Goal: Information Seeking & Learning: Learn about a topic

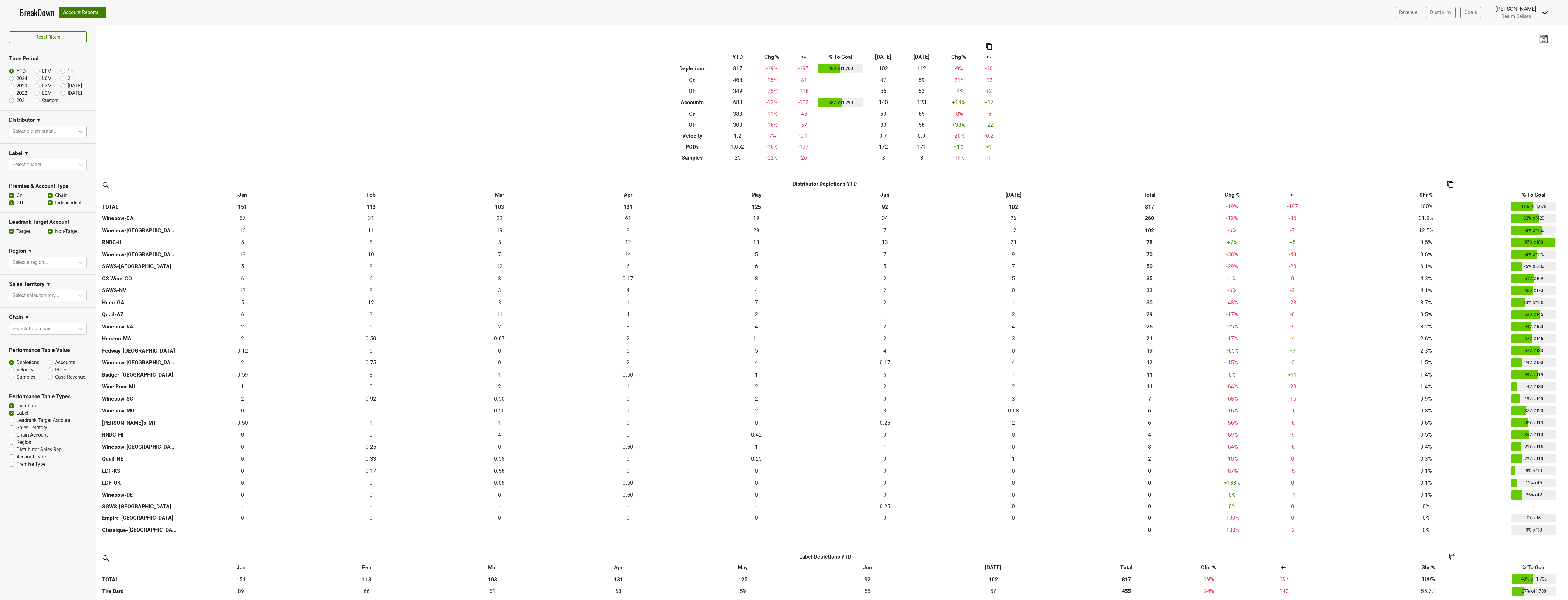
click at [81, 130] on icon at bounding box center [81, 131] width 6 height 6
click at [49, 220] on div "Quail-AZ" at bounding box center [47, 224] width 77 height 12
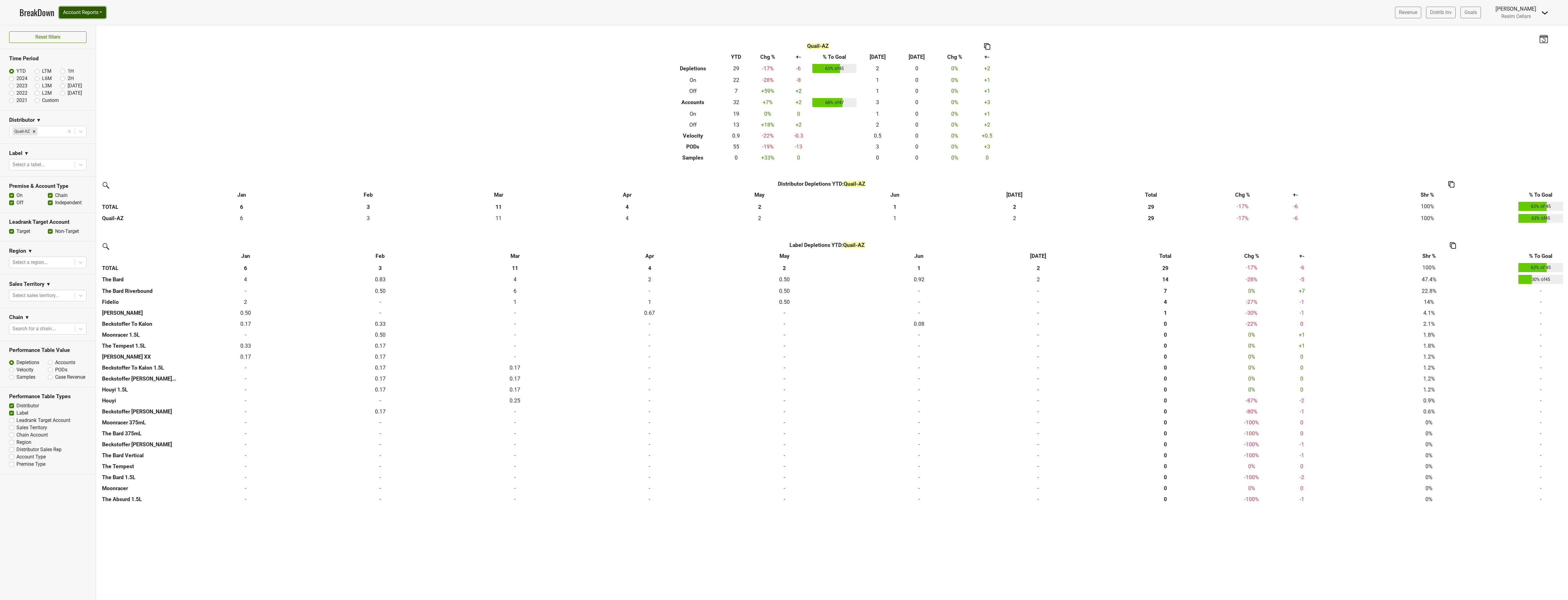
click at [84, 12] on button "Account Reports" at bounding box center [82, 12] width 47 height 12
click at [79, 25] on link "SuperRanker" at bounding box center [86, 27] width 54 height 10
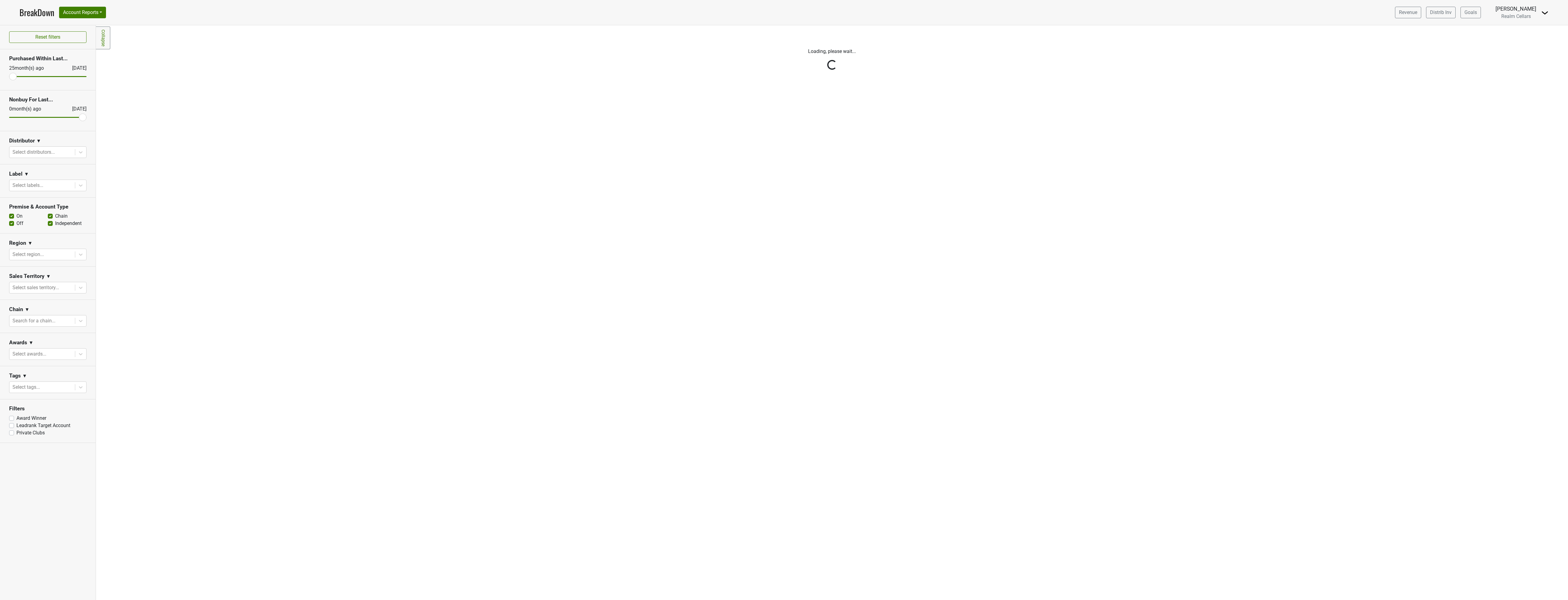
click at [80, 155] on icon at bounding box center [81, 152] width 6 height 6
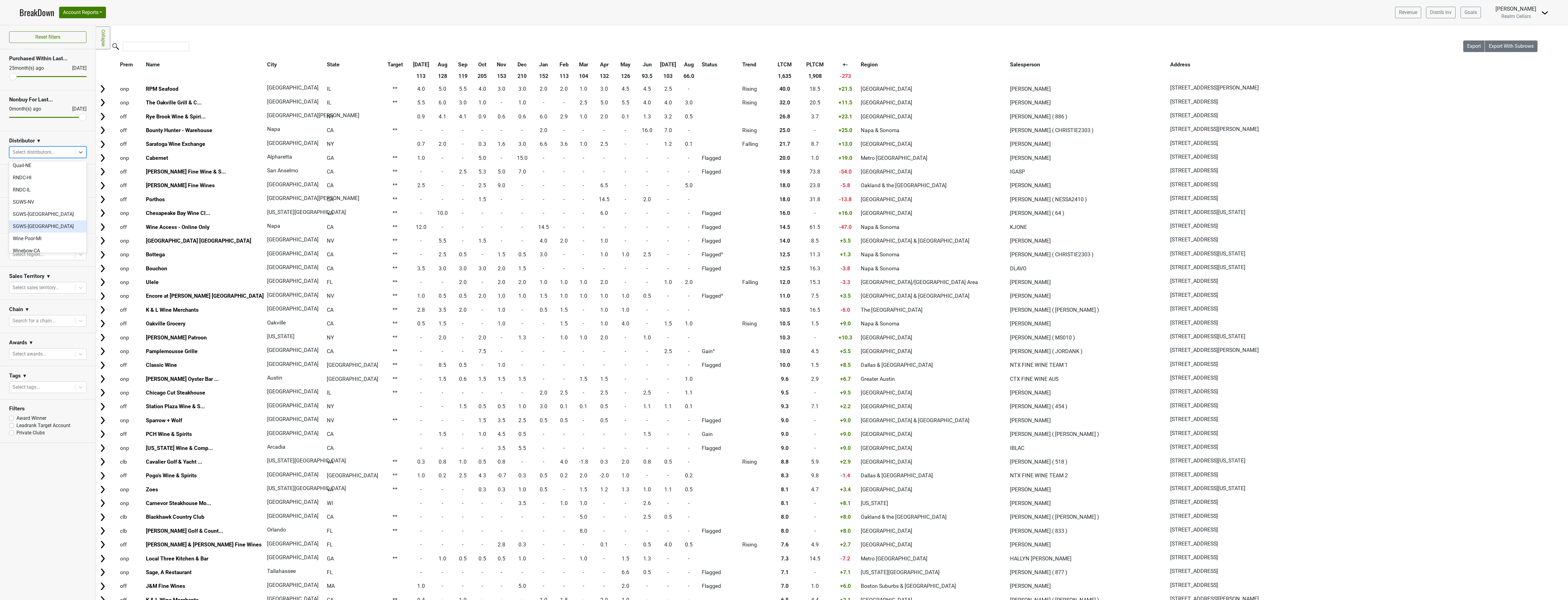
scroll to position [91, 0]
click at [45, 200] on div "Quail-AZ" at bounding box center [47, 199] width 77 height 12
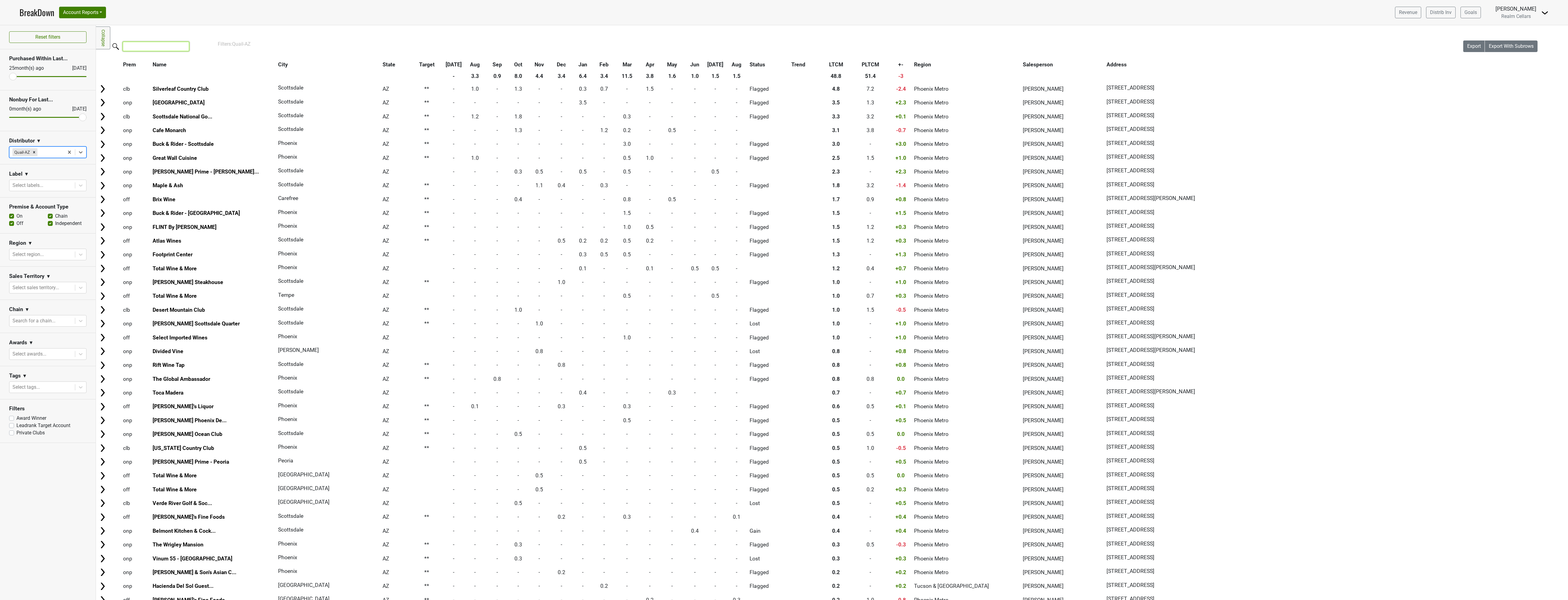
click at [163, 49] on input "search" at bounding box center [156, 47] width 66 height 10
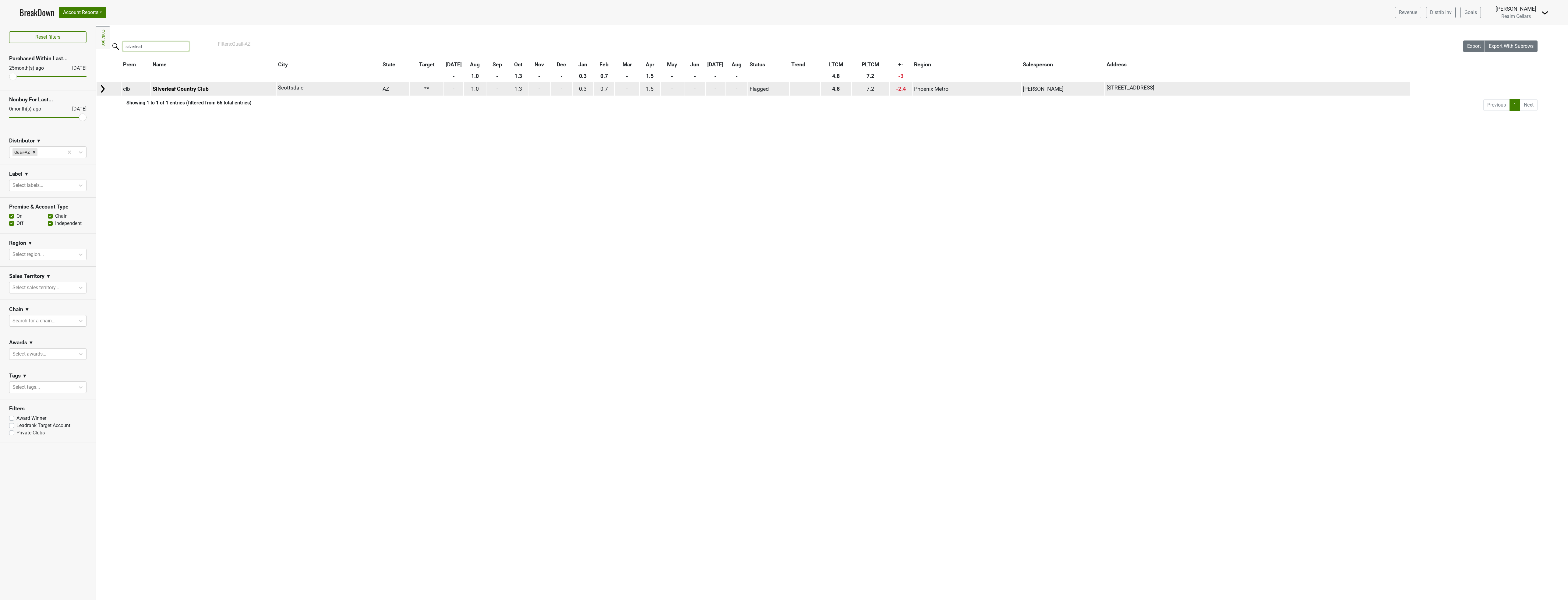
type input "silverleaf"
click at [178, 88] on link "Silverleaf Country Club" at bounding box center [181, 89] width 56 height 6
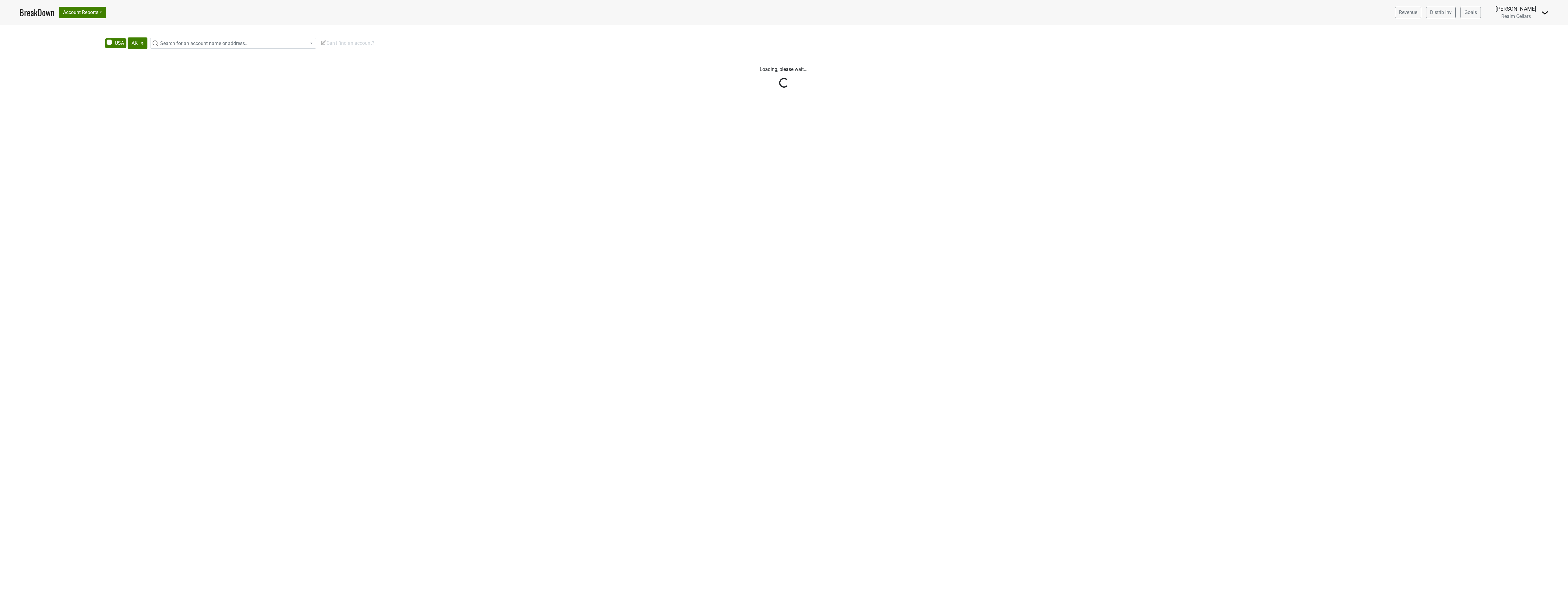
select select "[GEOGRAPHIC_DATA]"
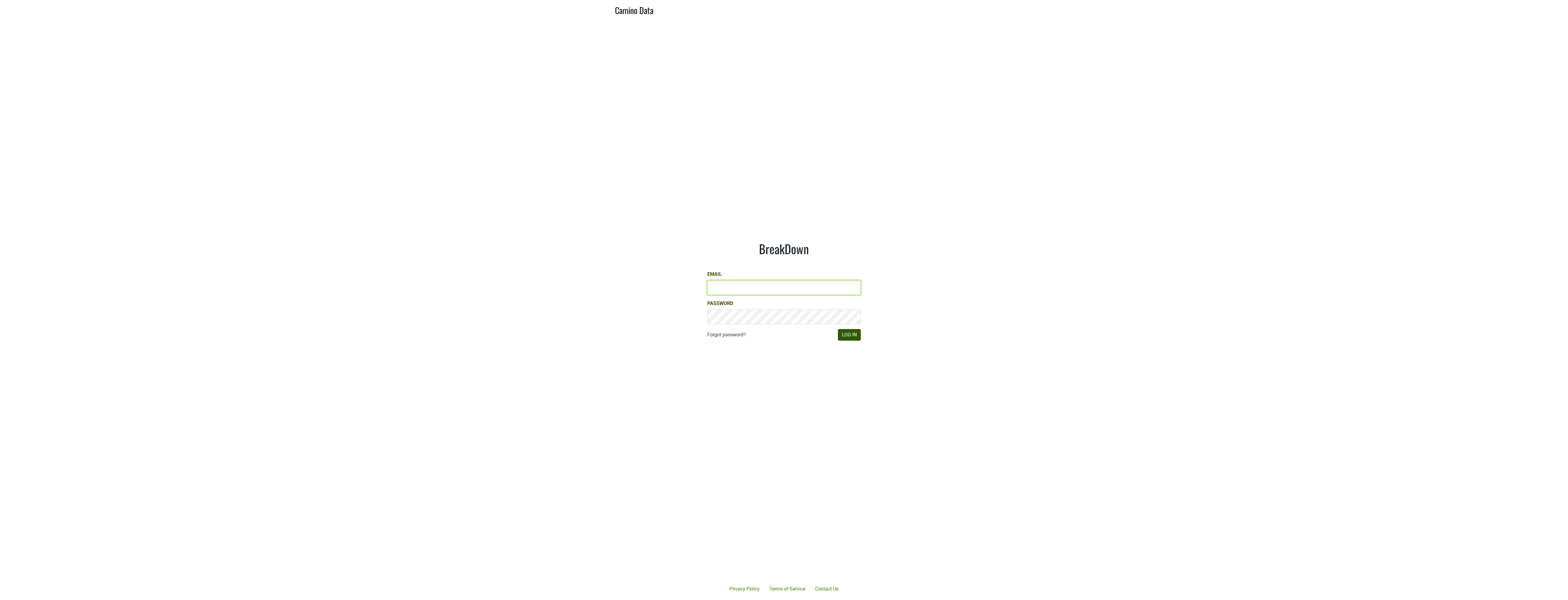
type input "JRANCE@REALMCELLARS.COM"
click at [853, 334] on button "Log In" at bounding box center [850, 335] width 23 height 12
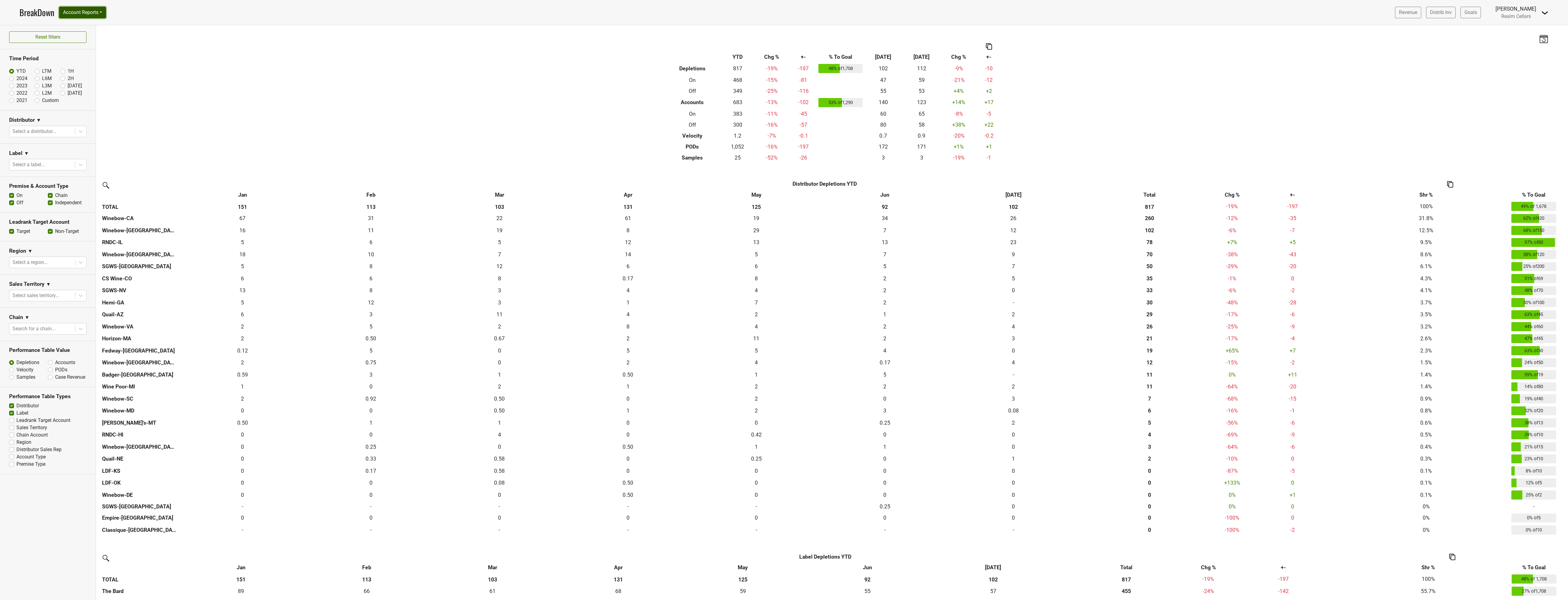
click at [82, 13] on button "Account Reports" at bounding box center [82, 12] width 47 height 12
click at [83, 29] on link "SuperRanker" at bounding box center [86, 27] width 54 height 10
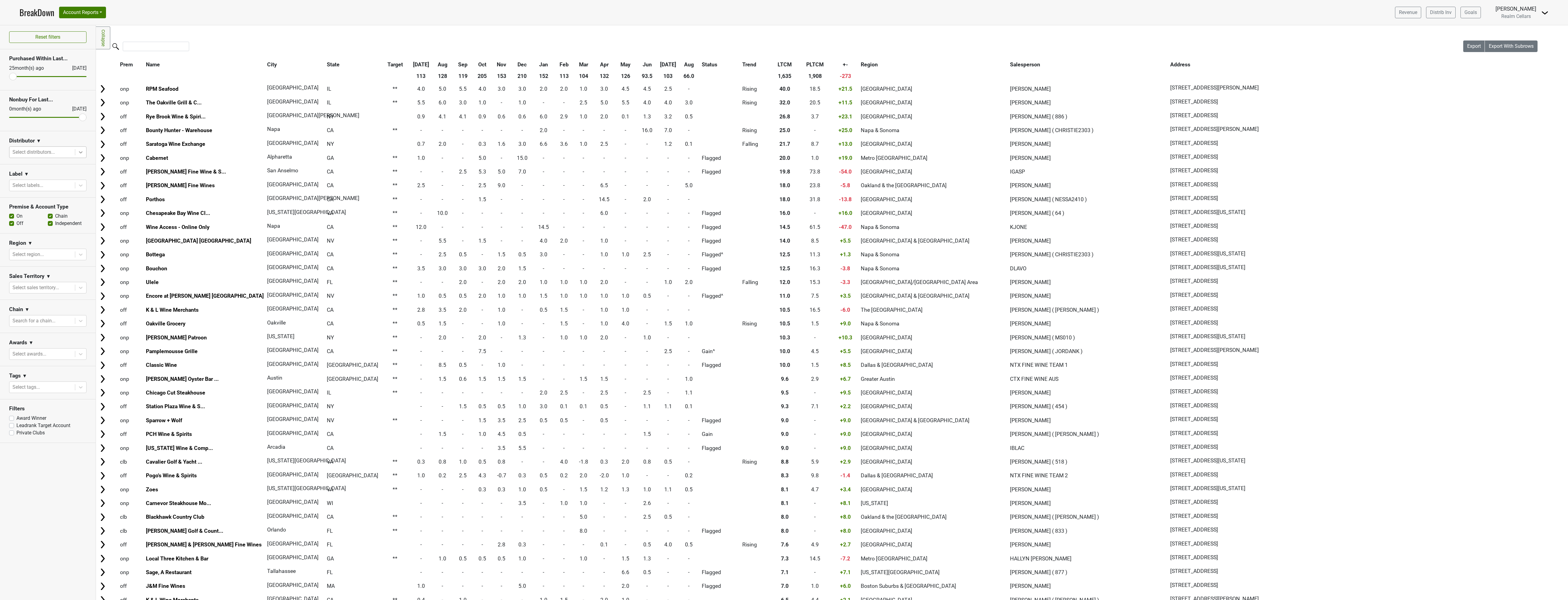
click at [81, 153] on icon at bounding box center [81, 153] width 4 height 2
click at [43, 214] on div "SGWS-[GEOGRAPHIC_DATA]" at bounding box center [47, 214] width 77 height 12
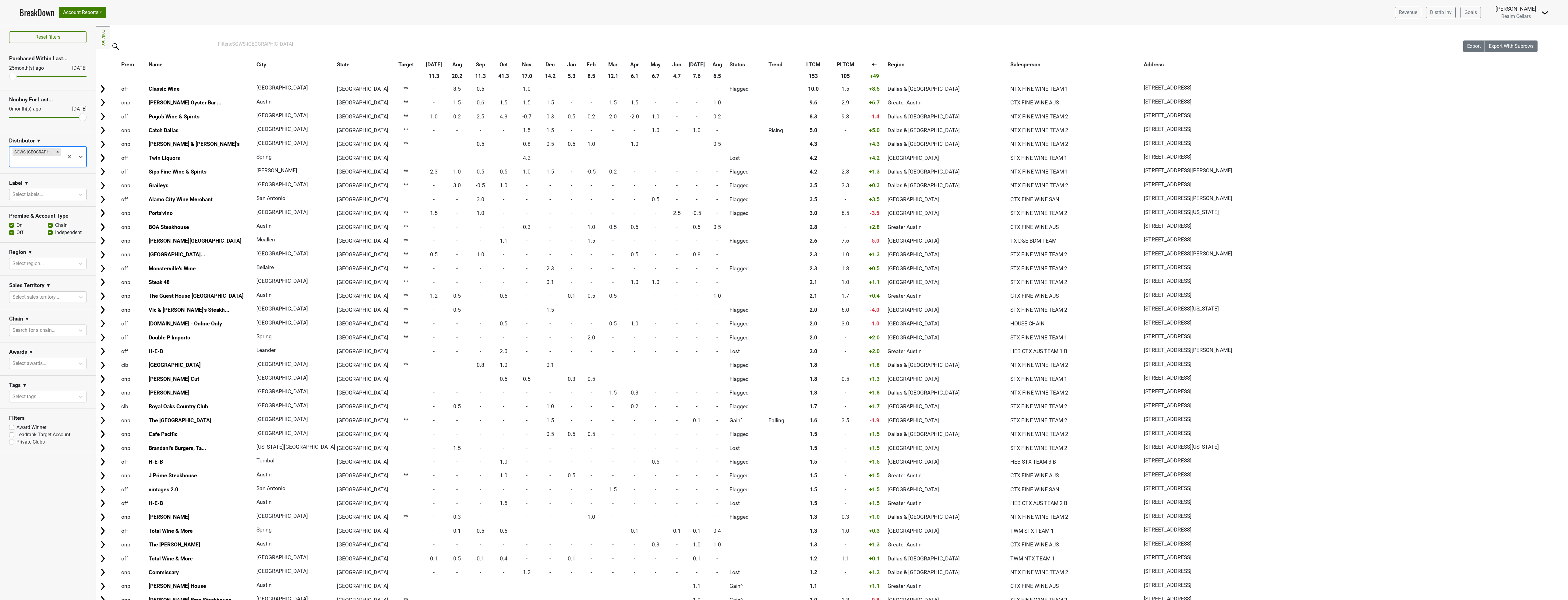
click at [41, 190] on div at bounding box center [43, 195] width 60 height 9
click at [27, 240] on div "The Bard" at bounding box center [47, 238] width 77 height 12
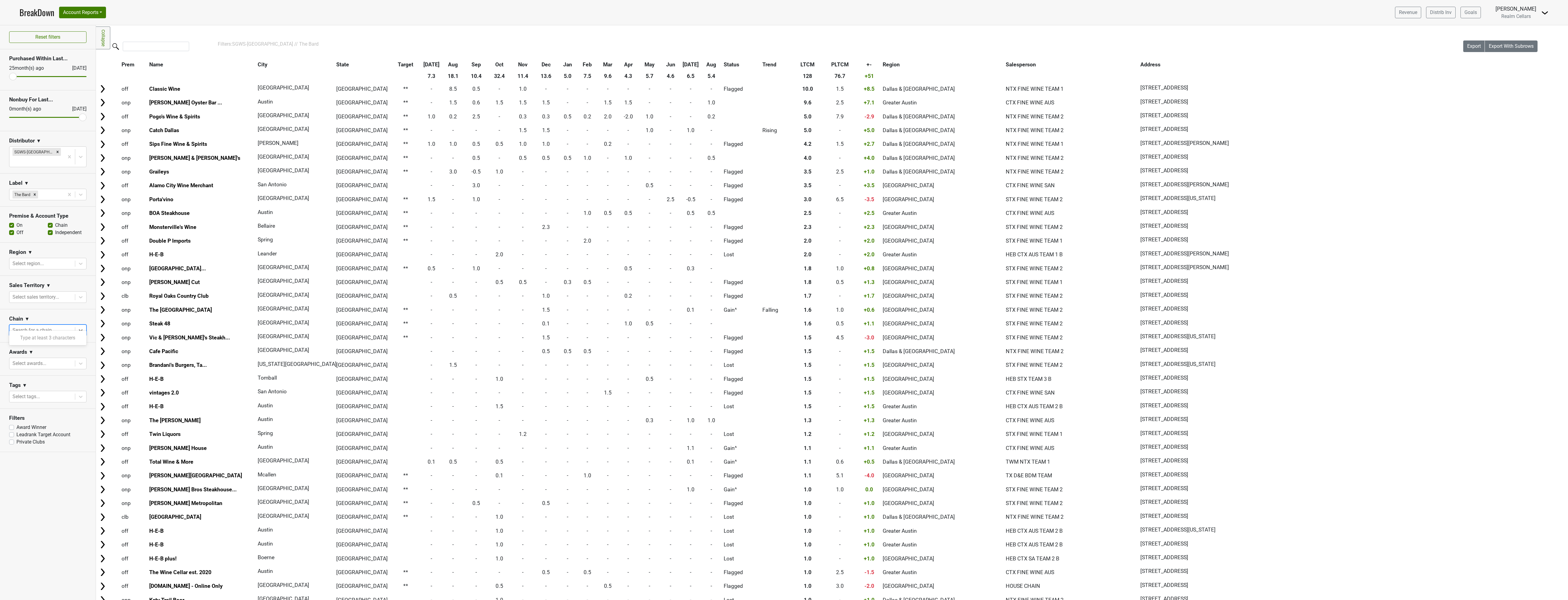
click at [48, 326] on div at bounding box center [43, 330] width 60 height 9
type input "HEB"
click at [27, 339] on div "HEB" at bounding box center [47, 338] width 77 height 12
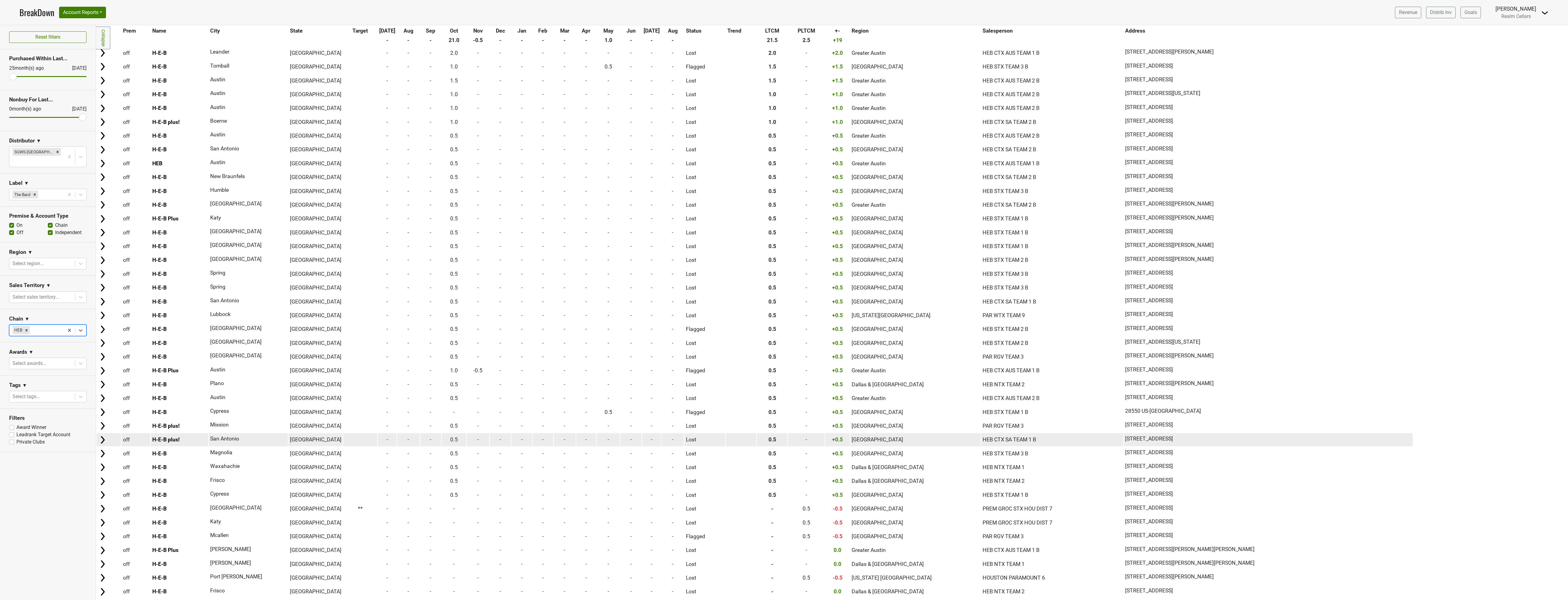
scroll to position [0, 0]
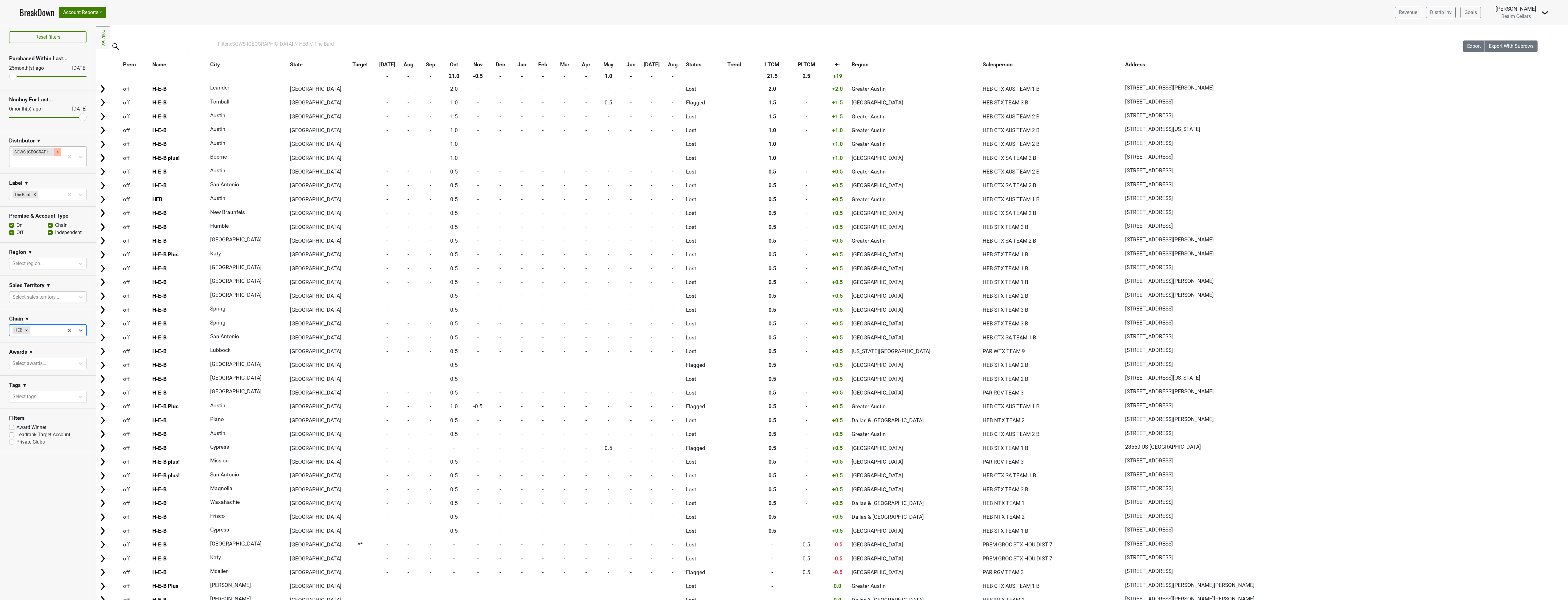
click at [57, 153] on icon "Remove SGWS-TX" at bounding box center [58, 152] width 2 height 2
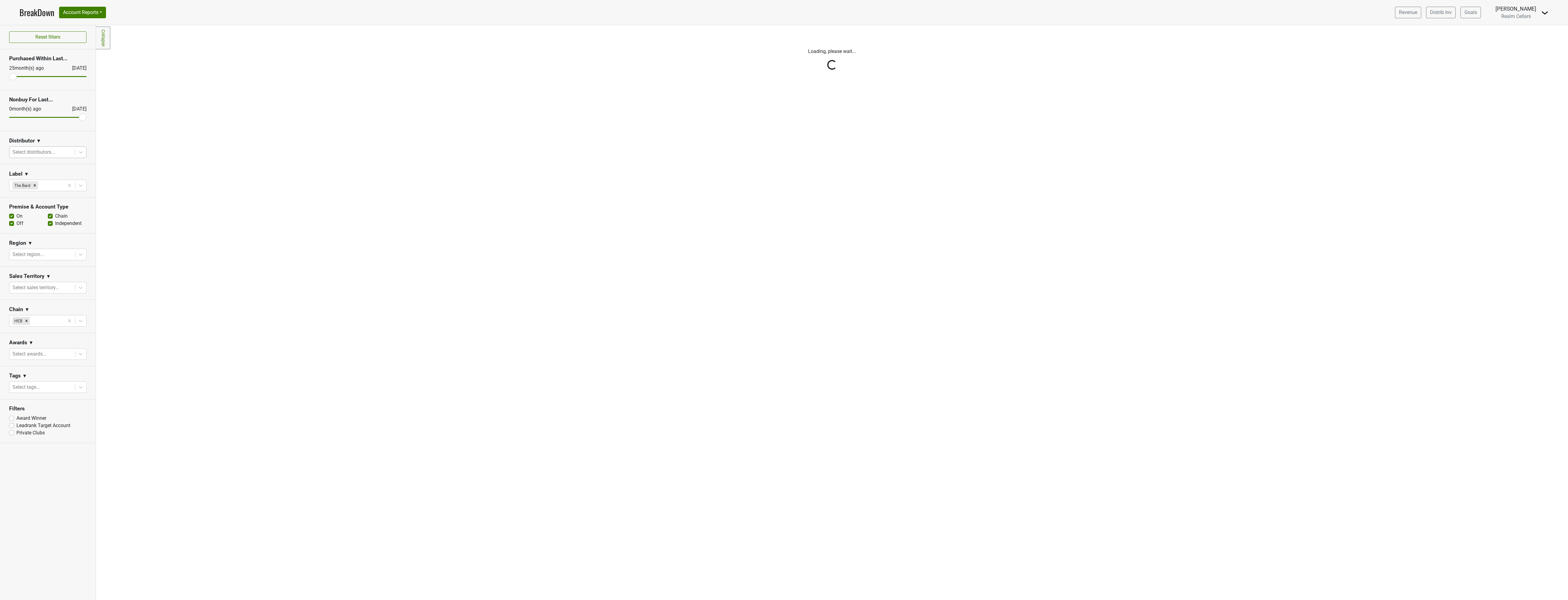
click at [79, 153] on div "Reset filters Purchased Within Last... [DATE] [DATE] Nonbuy For Last... [DATE] …" at bounding box center [48, 313] width 96 height 575
click at [80, 153] on div "Reset filters Purchased Within Last... [DATE] [DATE] Nonbuy For Last... [DATE] …" at bounding box center [48, 313] width 96 height 575
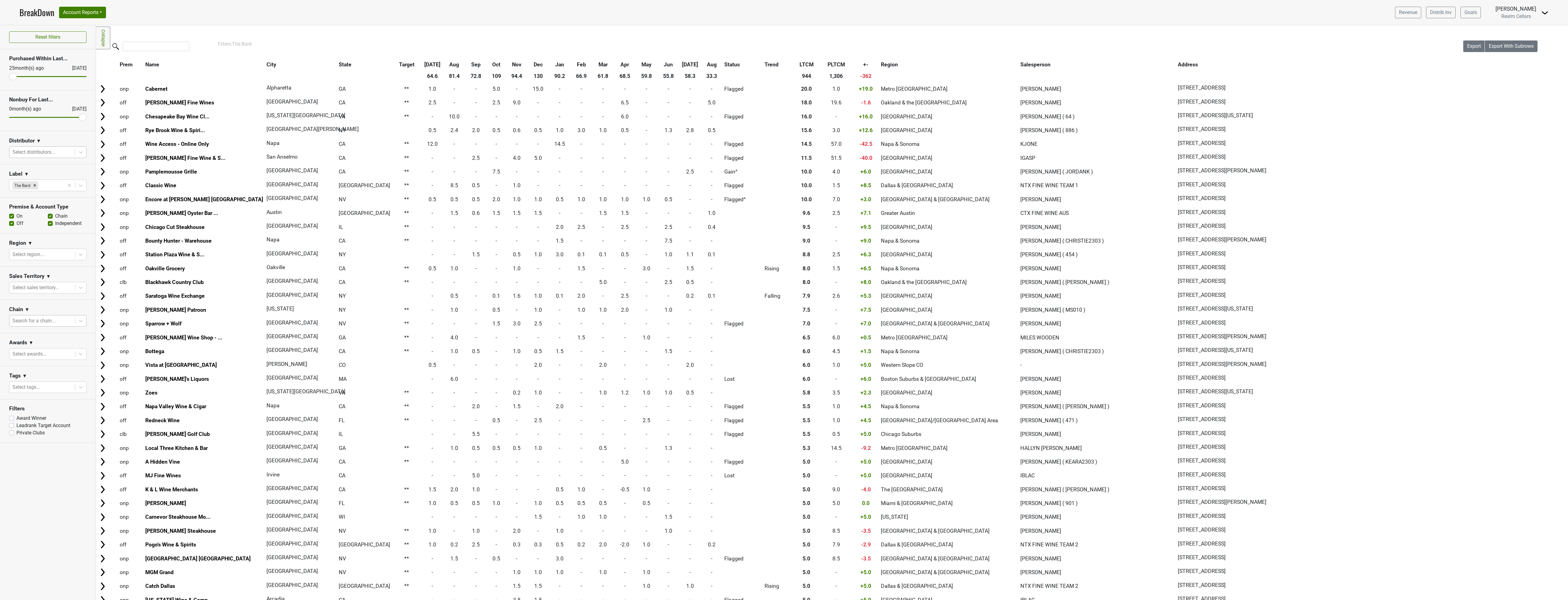
click at [80, 153] on icon at bounding box center [81, 153] width 4 height 2
click at [54, 239] on div "Winebow-[GEOGRAPHIC_DATA]" at bounding box center [47, 242] width 77 height 12
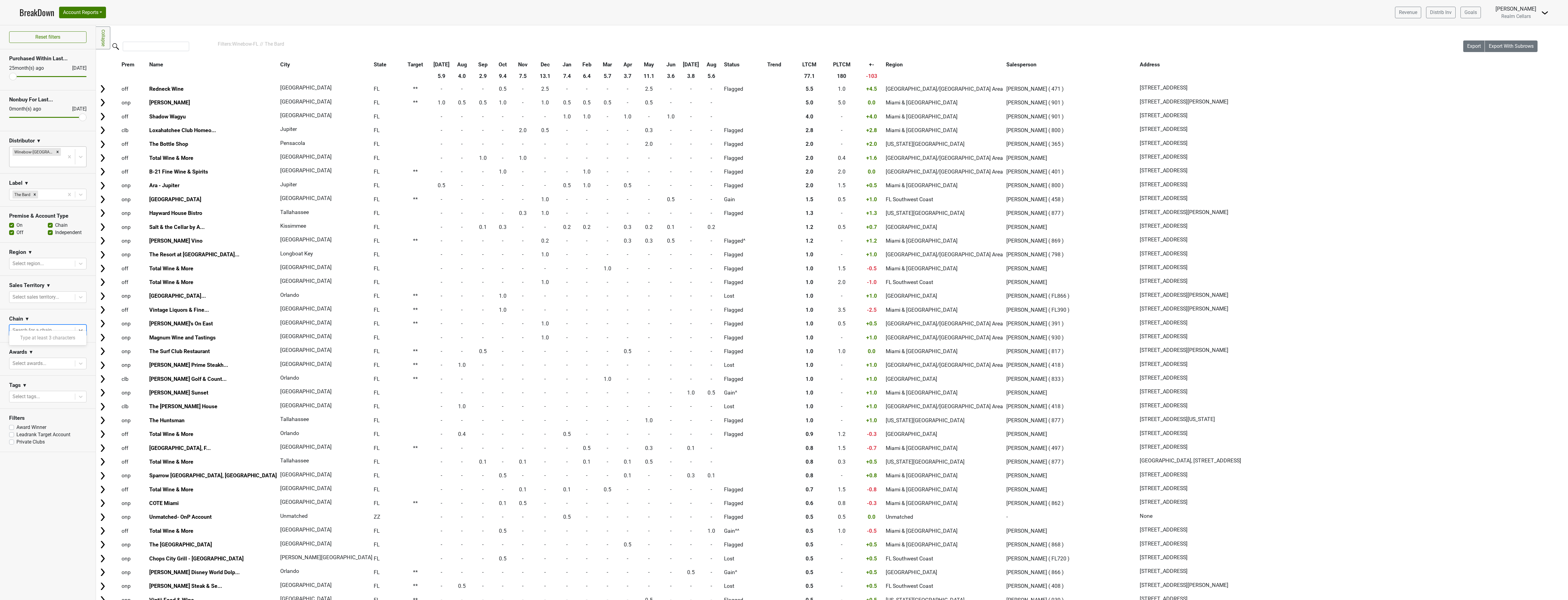
click at [46, 326] on div at bounding box center [43, 330] width 60 height 9
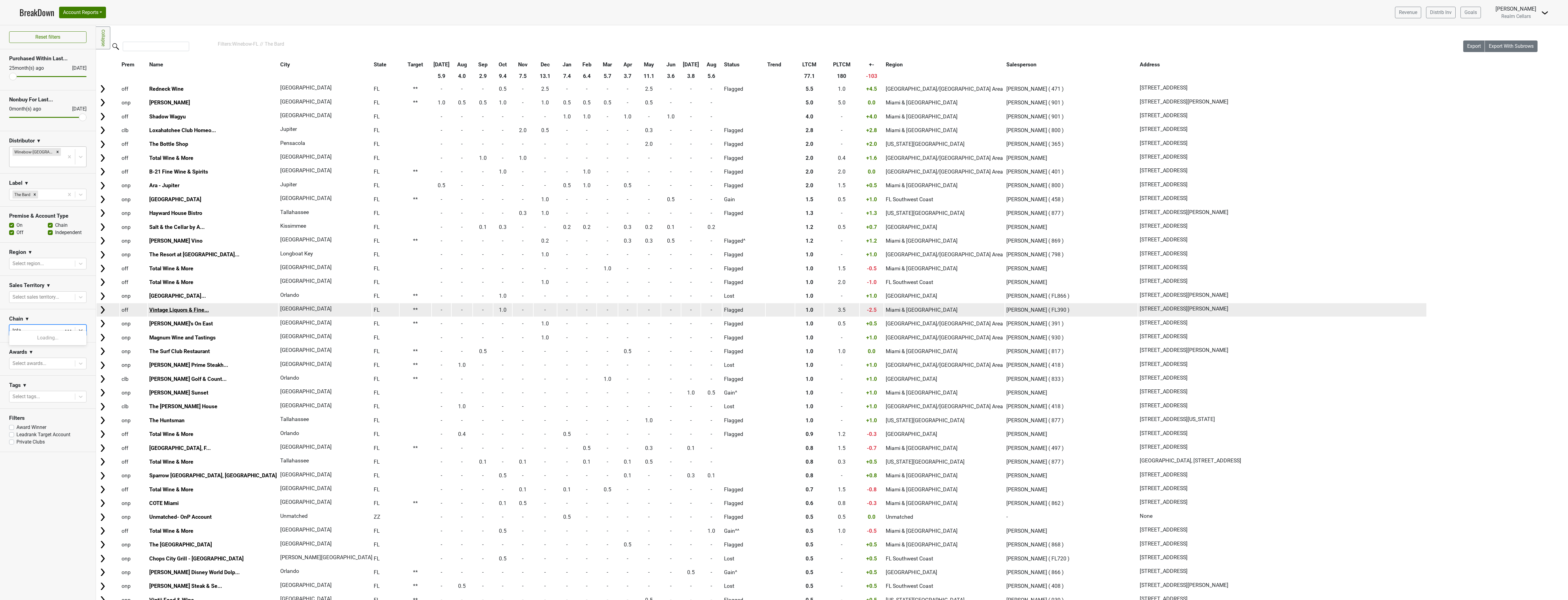
type input "total"
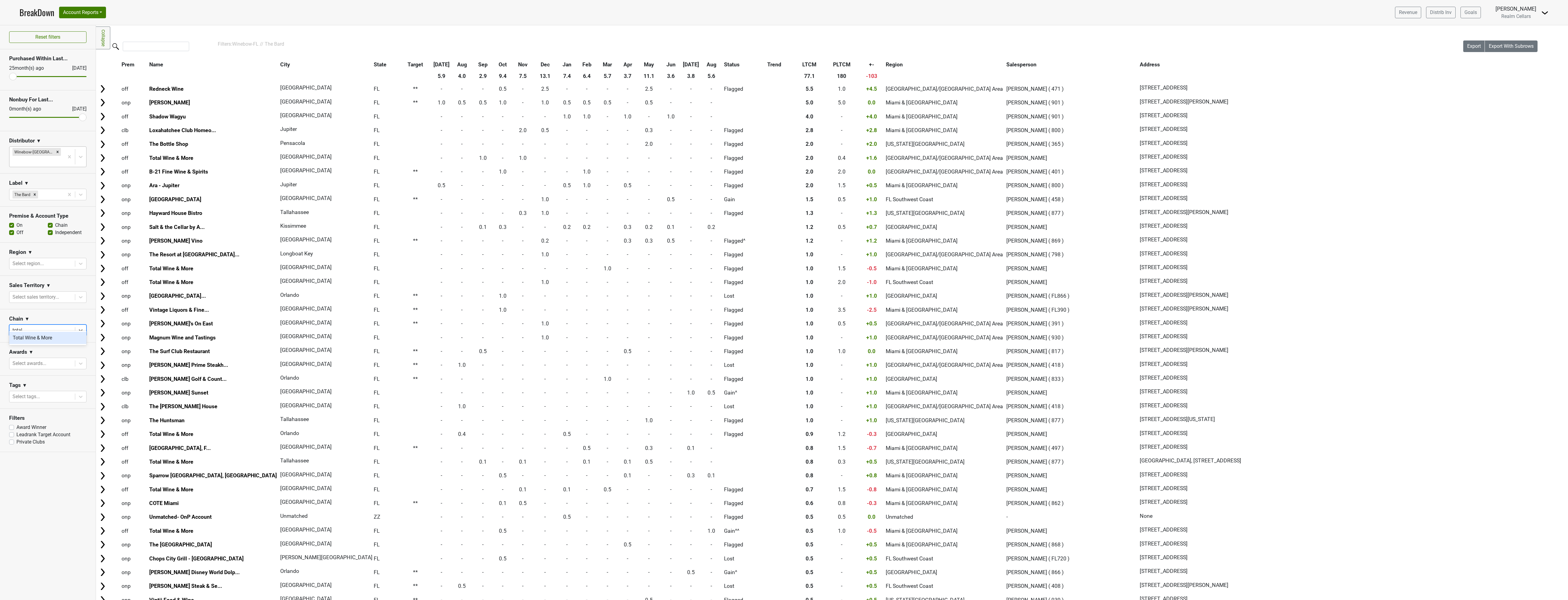
click at [41, 342] on div "Total Wine & More" at bounding box center [47, 338] width 77 height 12
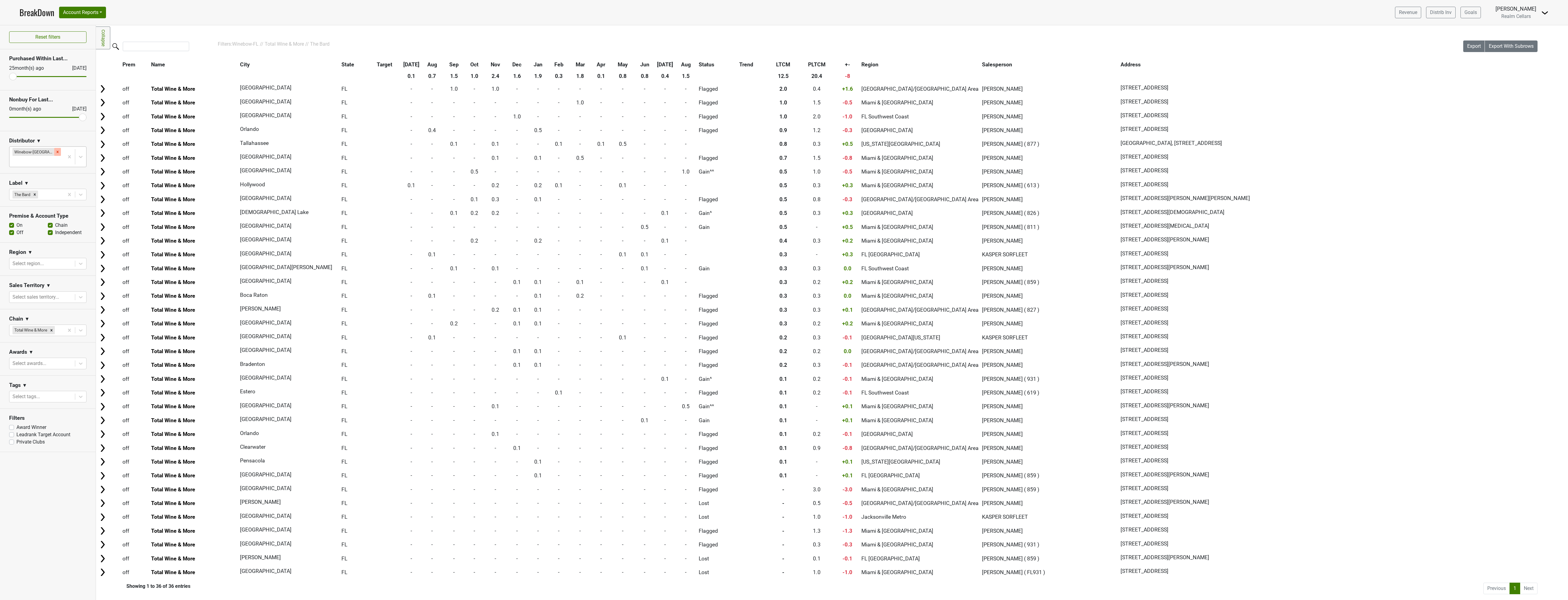
click at [55, 153] on icon "Remove Winebow-FL" at bounding box center [57, 152] width 4 height 4
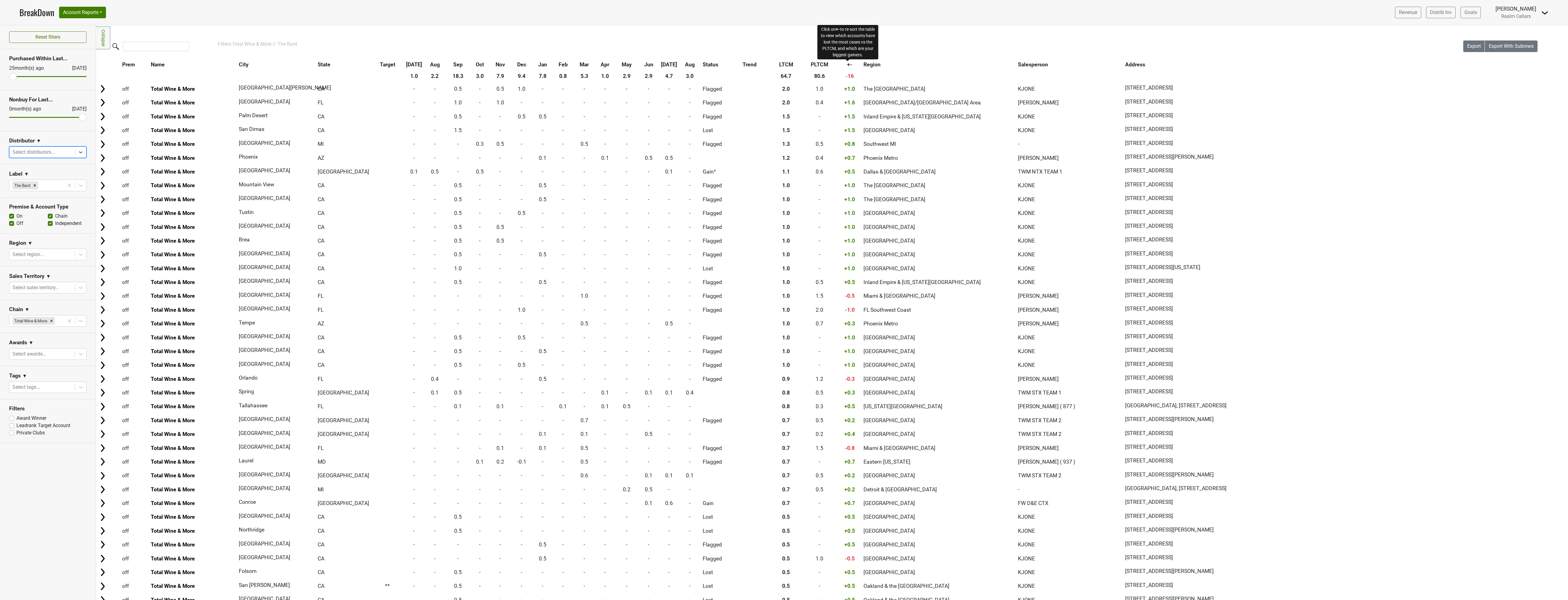
click at [849, 65] on span "+-" at bounding box center [850, 65] width 5 height 6
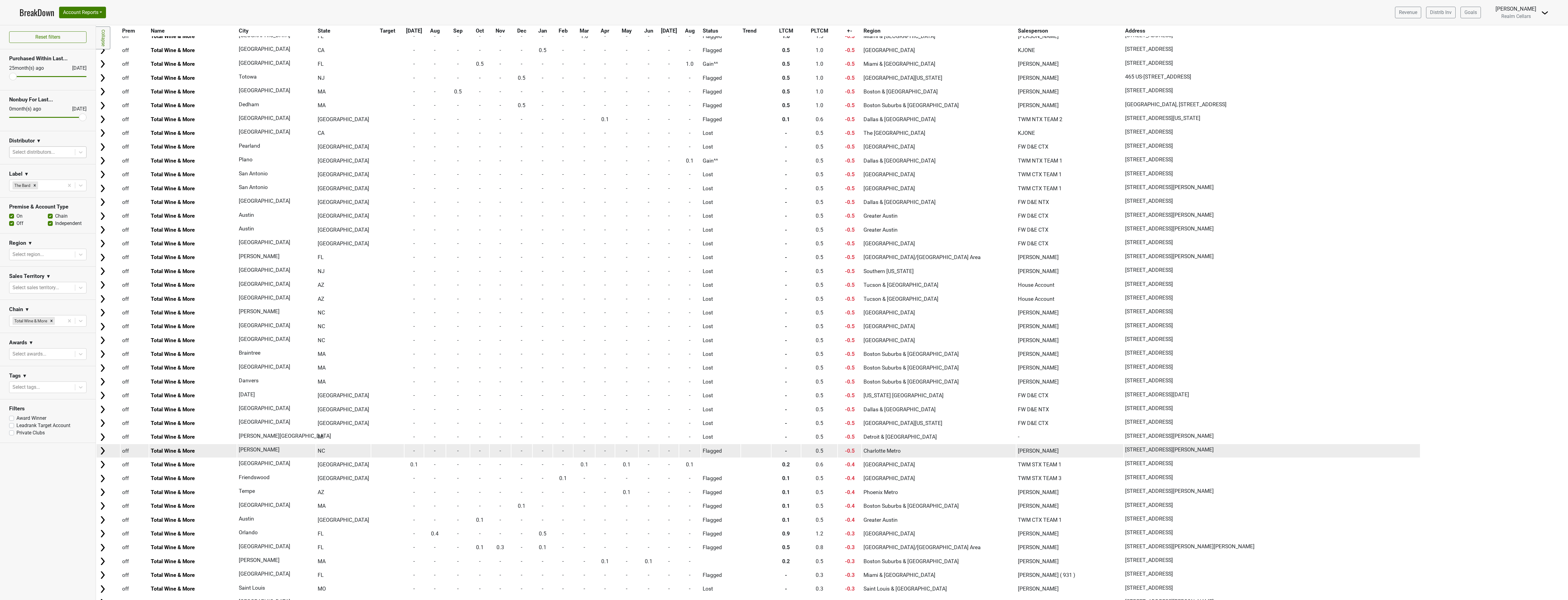
scroll to position [365, 0]
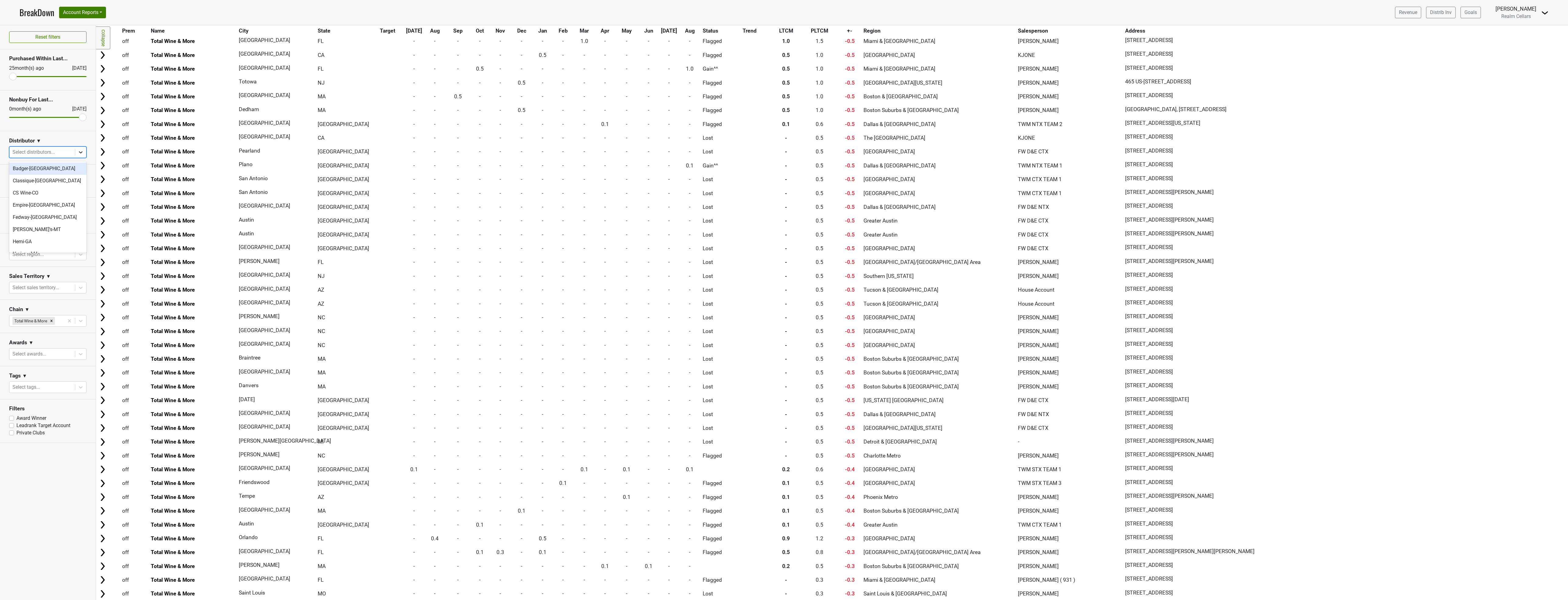
click at [80, 152] on icon at bounding box center [81, 152] width 6 height 6
click at [28, 211] on div "SGWS-[GEOGRAPHIC_DATA]" at bounding box center [47, 214] width 77 height 12
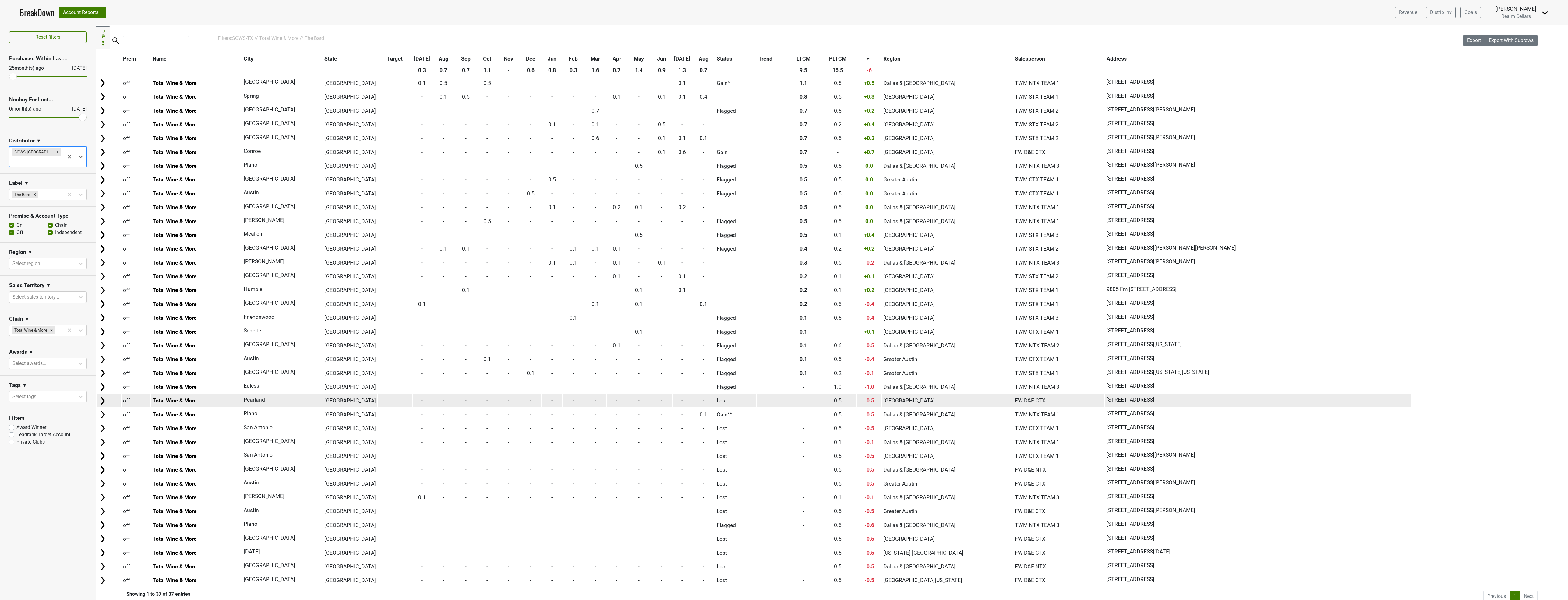
scroll to position [0, 0]
